Goal: Information Seeking & Learning: Learn about a topic

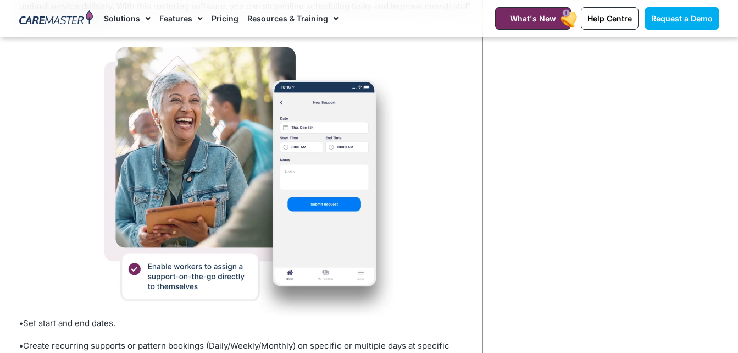
scroll to position [220, 0]
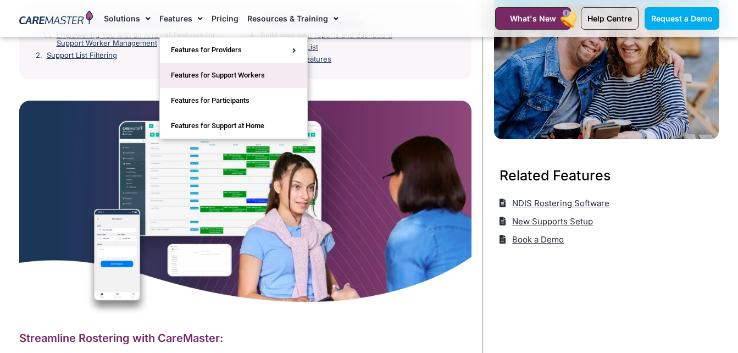
click at [249, 74] on link "Features for Support Workers" at bounding box center [233, 75] width 147 height 25
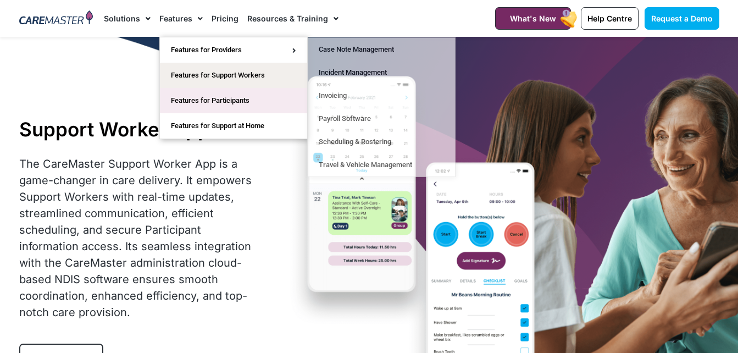
click at [242, 94] on link "Features for Participants" at bounding box center [233, 100] width 147 height 25
